Goal: Navigation & Orientation: Understand site structure

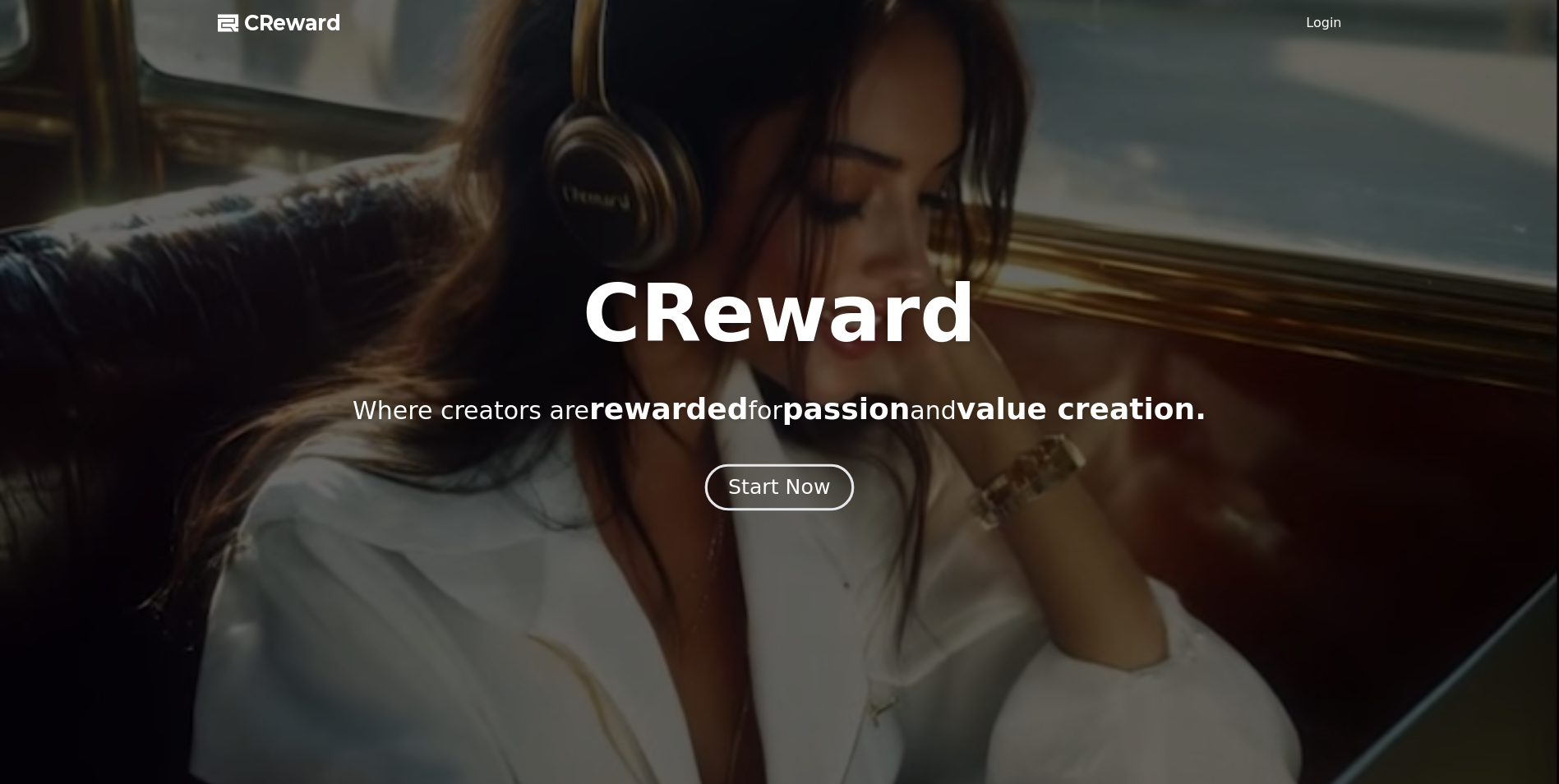
click at [793, 492] on div "Start Now" at bounding box center [779, 487] width 102 height 28
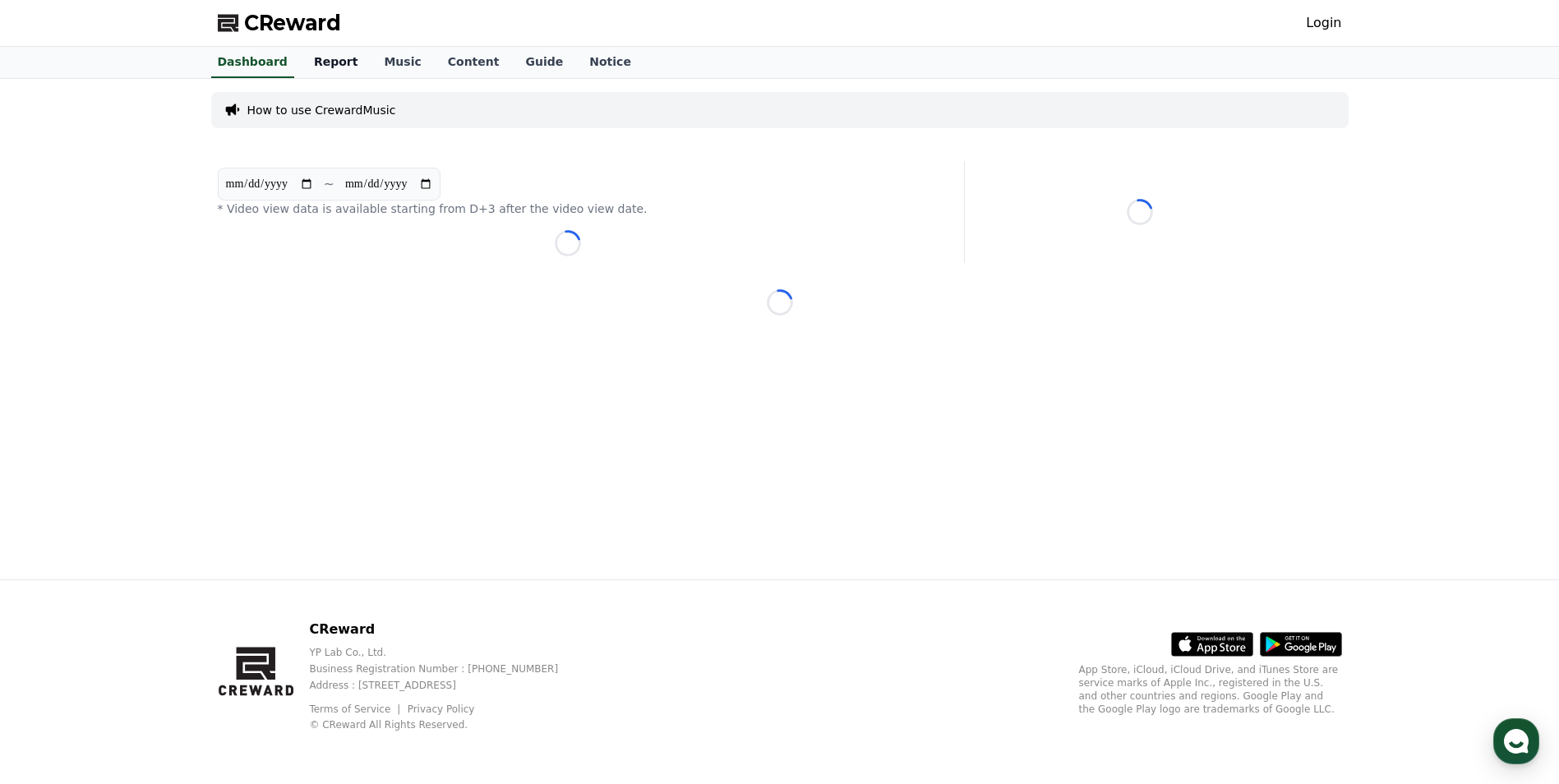
click at [323, 70] on link "Report" at bounding box center [335, 62] width 70 height 31
click at [371, 69] on link "Music" at bounding box center [402, 62] width 64 height 31
click at [260, 52] on link "Dashboard" at bounding box center [253, 62] width 97 height 31
click at [278, 26] on span "CReward" at bounding box center [292, 23] width 97 height 26
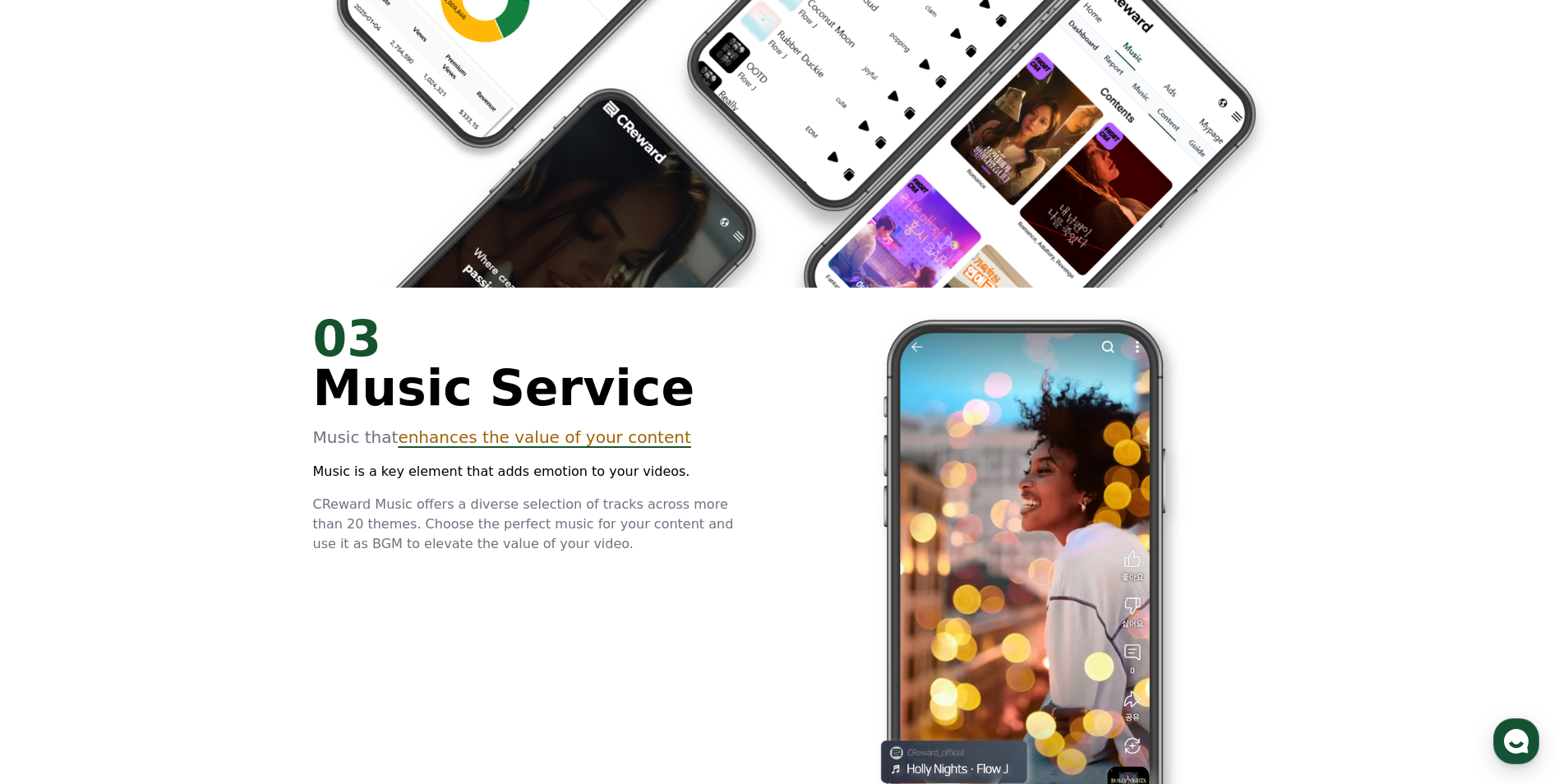
scroll to position [2465, 0]
